Goal: Transaction & Acquisition: Purchase product/service

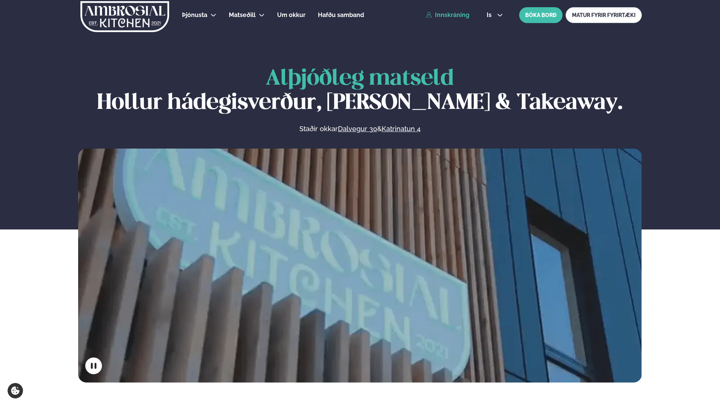
click at [458, 14] on link "Innskráning" at bounding box center [447, 15] width 43 height 7
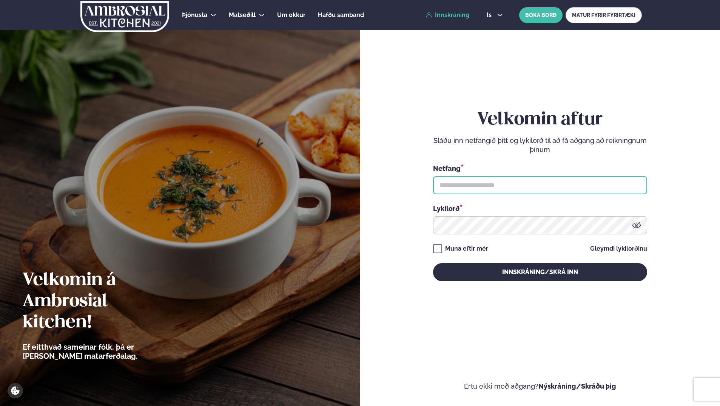
type input "**********"
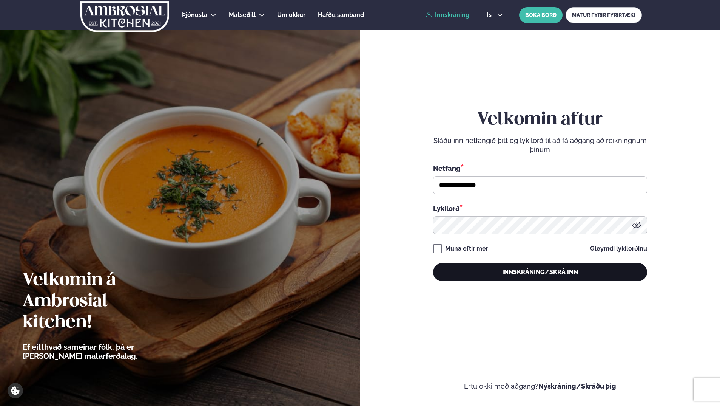
click at [514, 273] on button "Innskráning/Skrá inn" at bounding box center [540, 272] width 214 height 18
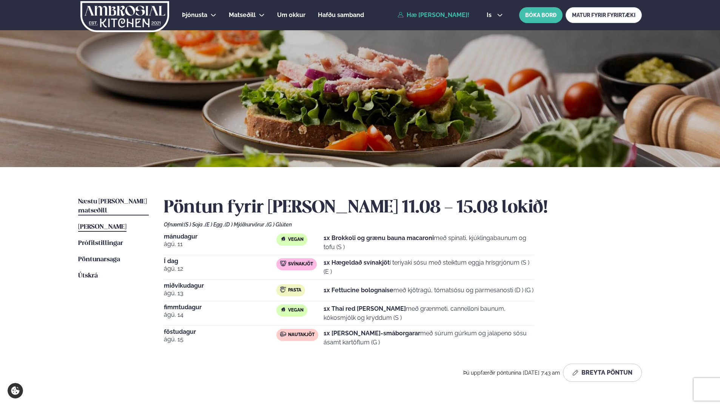
click at [102, 202] on span "Næstu [PERSON_NAME] matseðill" at bounding box center [112, 205] width 69 height 15
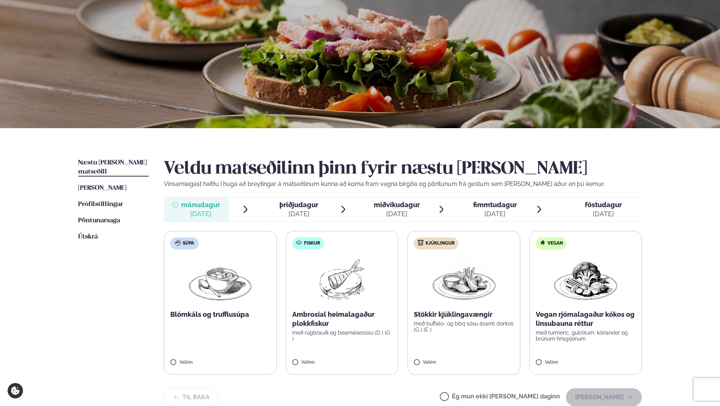
scroll to position [76, 0]
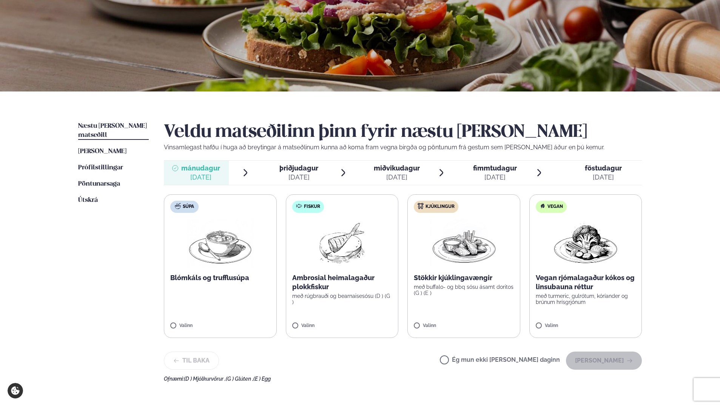
click at [616, 262] on img at bounding box center [586, 243] width 66 height 48
click at [603, 362] on button "[PERSON_NAME]" at bounding box center [604, 360] width 76 height 18
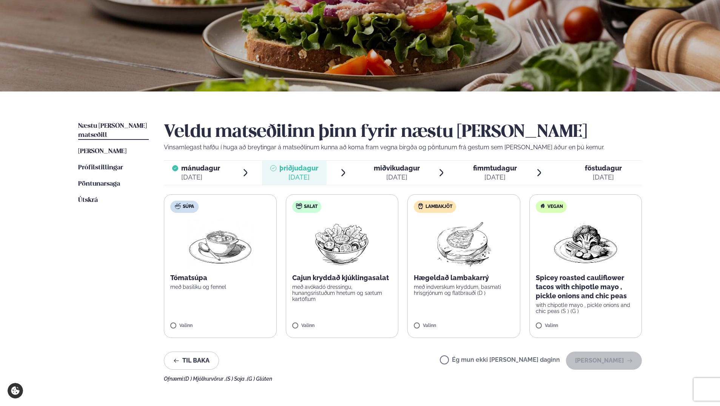
click at [472, 258] on img at bounding box center [464, 243] width 67 height 48
click at [446, 320] on div at bounding box center [441, 321] width 29 height 15
click at [576, 248] on img at bounding box center [586, 243] width 66 height 48
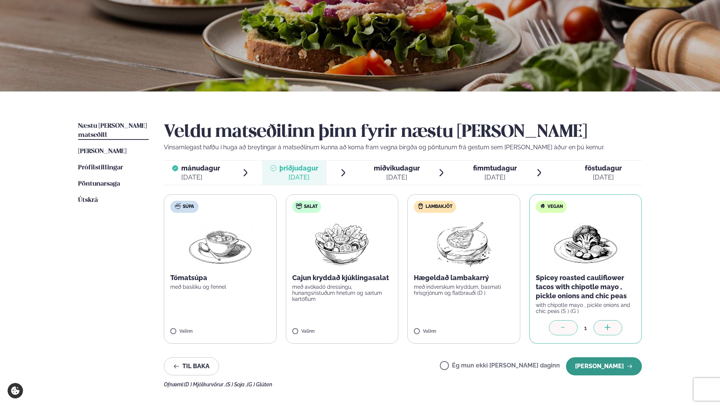
click at [631, 371] on button "[PERSON_NAME]" at bounding box center [604, 366] width 76 height 18
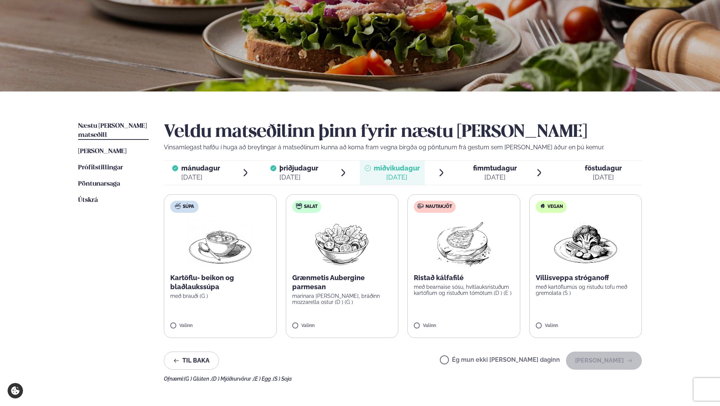
click at [610, 288] on p "með kartöflumús og ristuðu tofu með gremolata (S )" at bounding box center [586, 290] width 100 height 12
click at [615, 364] on button "[PERSON_NAME]" at bounding box center [604, 360] width 76 height 18
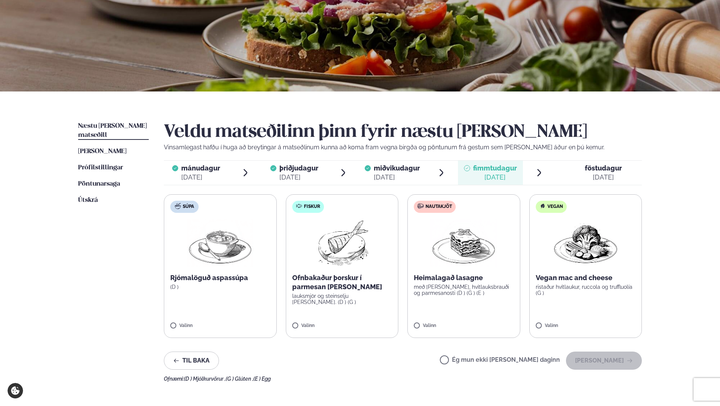
click at [590, 257] on img at bounding box center [586, 243] width 66 height 48
click at [616, 363] on button "[PERSON_NAME]" at bounding box center [604, 360] width 76 height 18
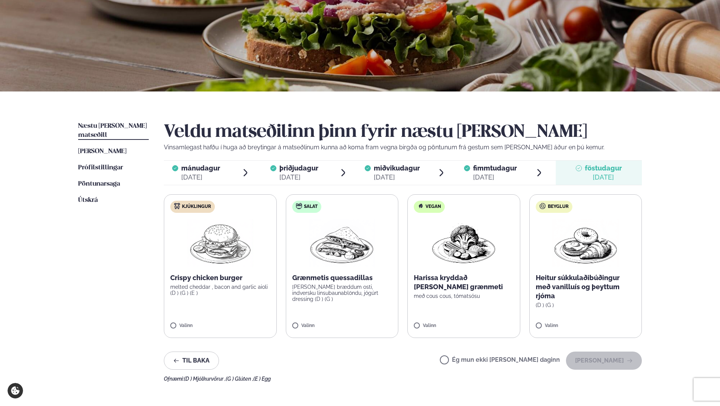
click at [472, 287] on p "Harissa kryddað [PERSON_NAME] grænmeti" at bounding box center [464, 282] width 100 height 18
click at [614, 359] on button "[PERSON_NAME]" at bounding box center [604, 360] width 76 height 18
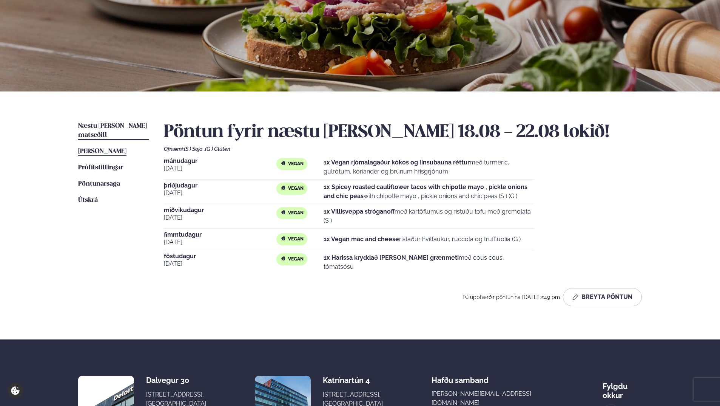
click at [122, 148] on span "[PERSON_NAME]" at bounding box center [102, 151] width 48 height 6
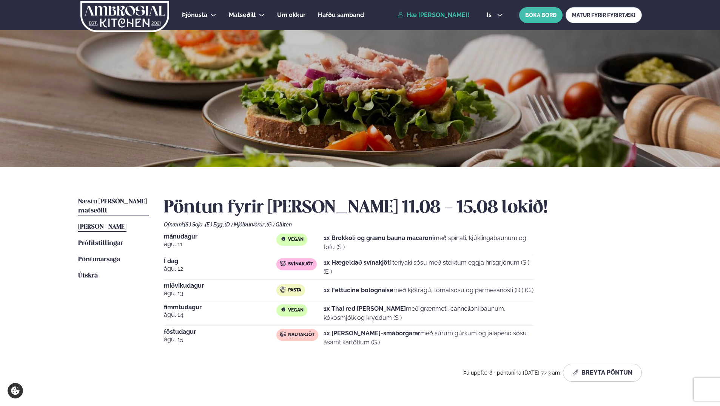
click at [102, 201] on span "Næstu [PERSON_NAME] matseðill" at bounding box center [112, 205] width 69 height 15
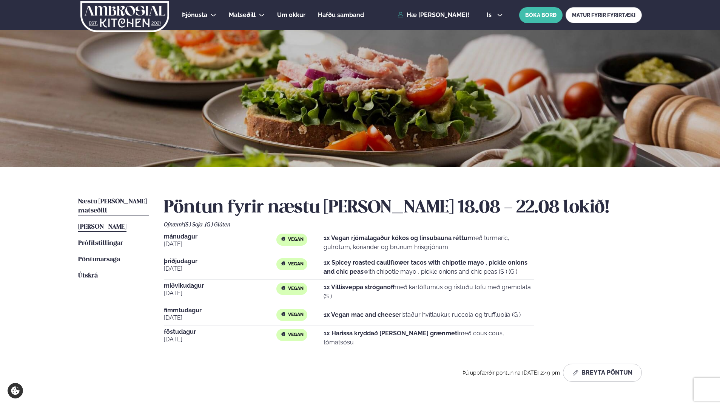
click at [100, 222] on link "[PERSON_NAME] matseðill [PERSON_NAME]" at bounding box center [102, 226] width 48 height 9
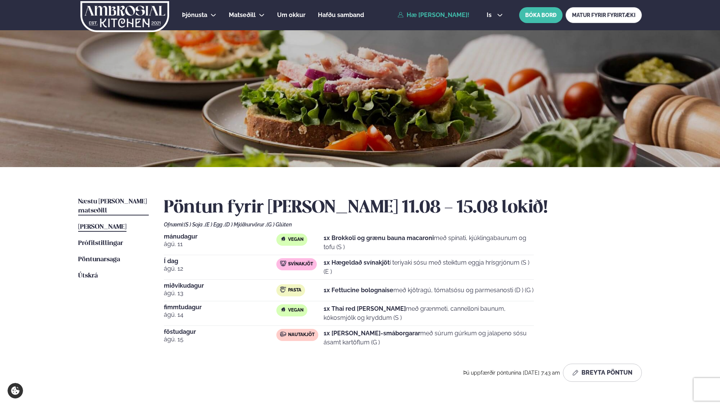
click at [101, 204] on span "Næstu [PERSON_NAME] matseðill" at bounding box center [112, 205] width 69 height 15
